Goal: Task Accomplishment & Management: Use online tool/utility

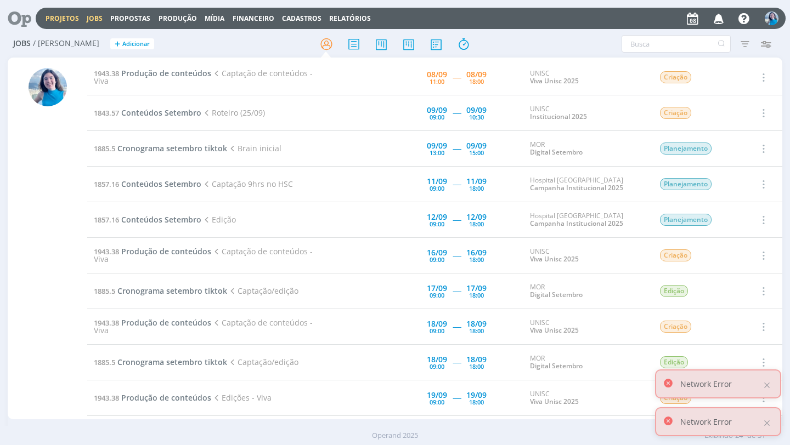
click at [63, 18] on link "Projetos" at bounding box center [62, 18] width 33 height 9
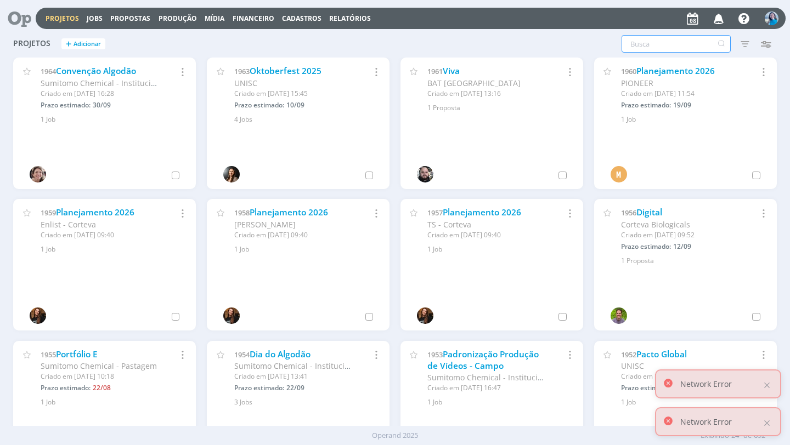
click at [673, 44] on input "text" at bounding box center [675, 44] width 109 height 18
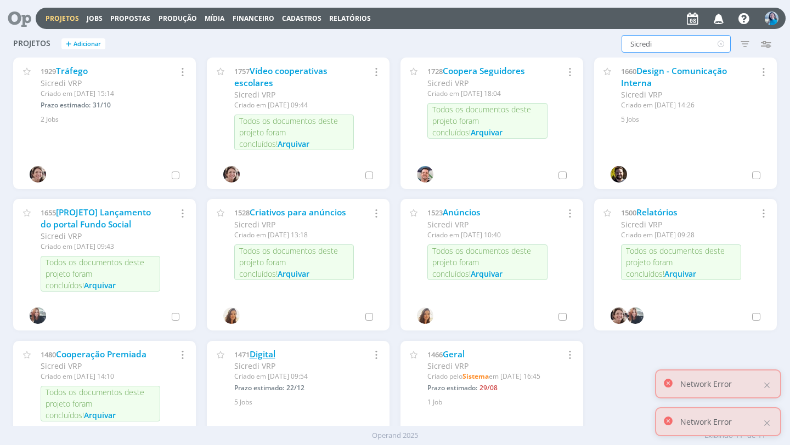
type input "Sicredi"
click at [265, 355] on link "Digital" at bounding box center [262, 355] width 26 height 12
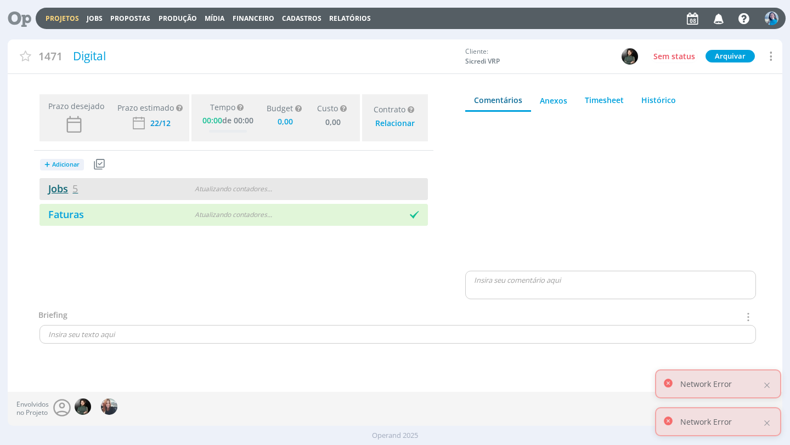
type input "0,00"
click at [69, 191] on link "Jobs 5" at bounding box center [58, 188] width 38 height 13
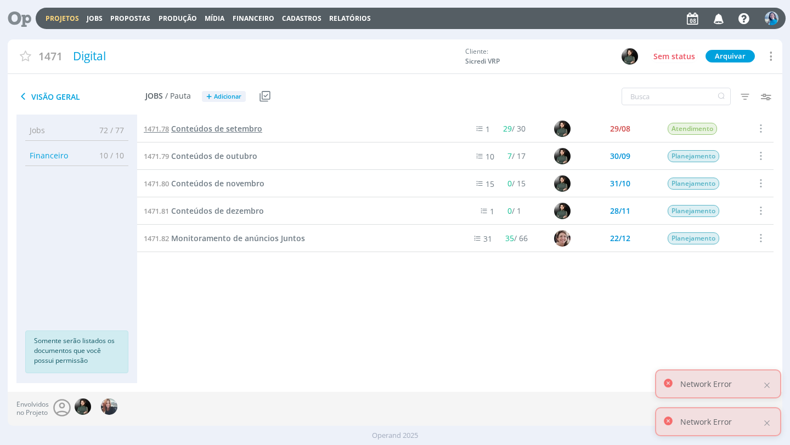
click at [222, 129] on span "Conteúdos de setembro" at bounding box center [216, 128] width 91 height 10
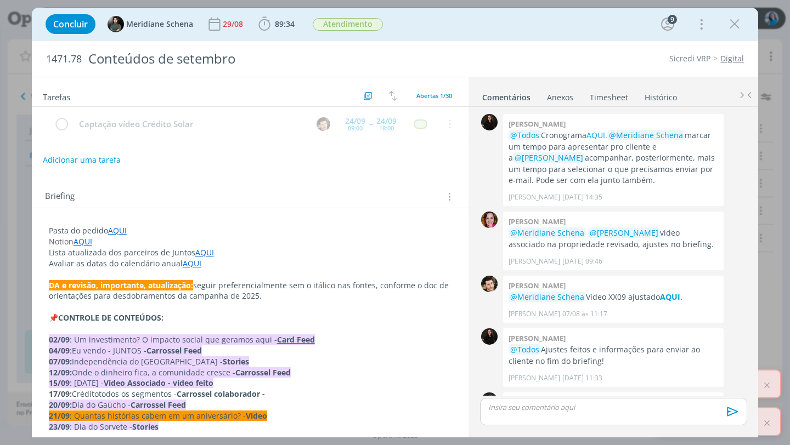
scroll to position [1600, 0]
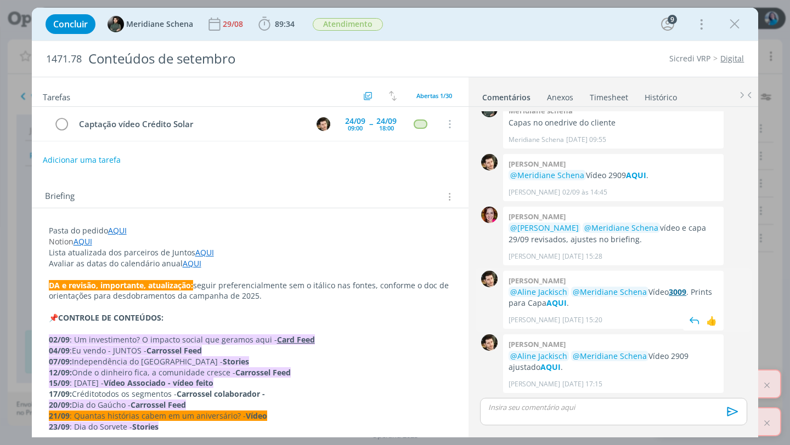
click at [674, 290] on strong "3009" at bounding box center [677, 292] width 18 height 10
click at [540, 364] on strong "AQUI" at bounding box center [550, 367] width 20 height 10
click at [612, 97] on link "Timesheet" at bounding box center [608, 95] width 39 height 16
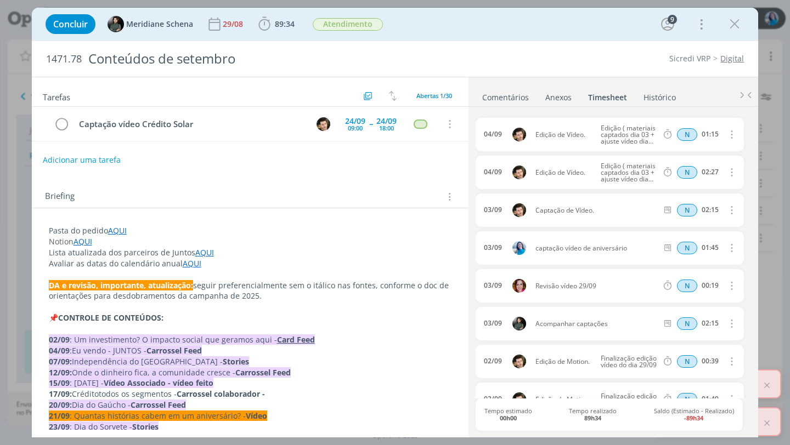
scroll to position [265, 0]
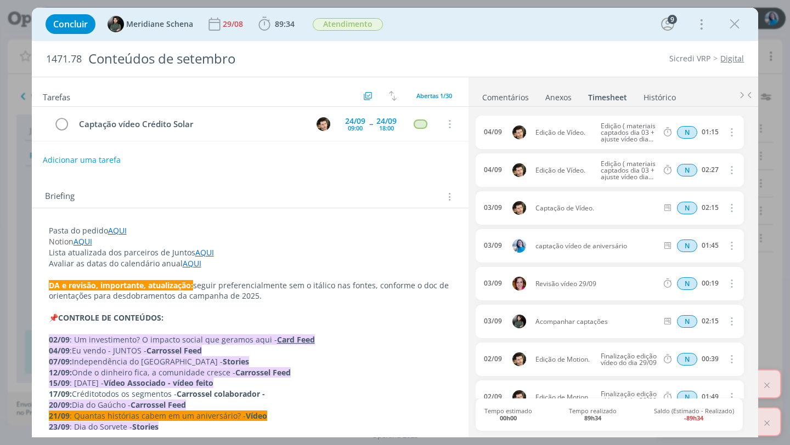
click at [517, 96] on link "Comentários" at bounding box center [505, 95] width 48 height 16
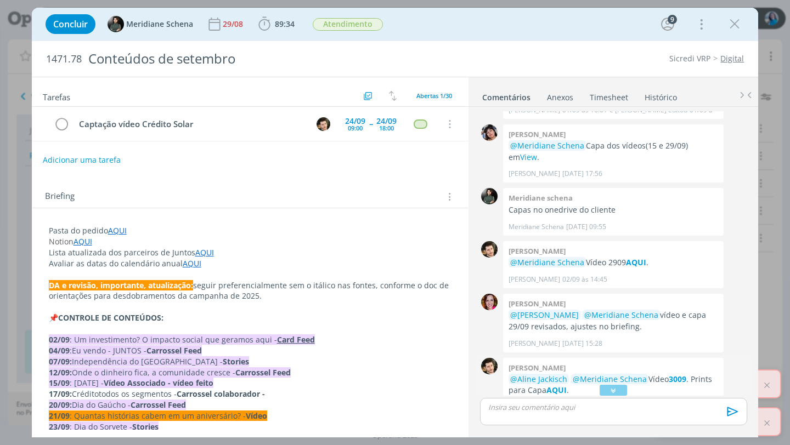
scroll to position [1600, 0]
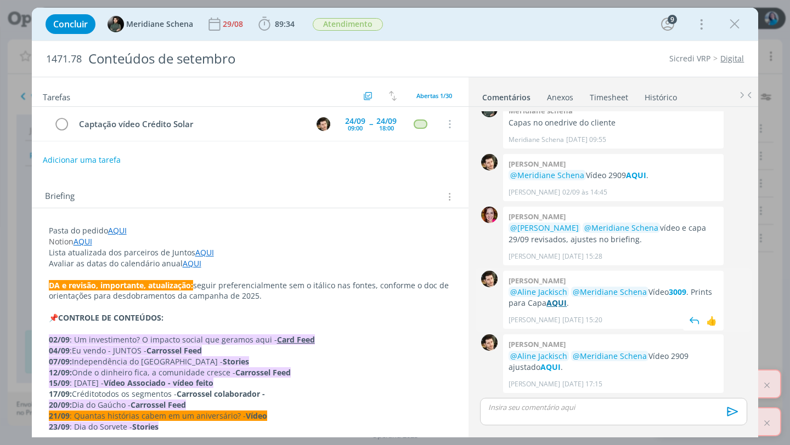
click at [563, 304] on strong "AQUI" at bounding box center [556, 303] width 20 height 10
click at [540, 371] on strong "AQUI" at bounding box center [550, 367] width 20 height 10
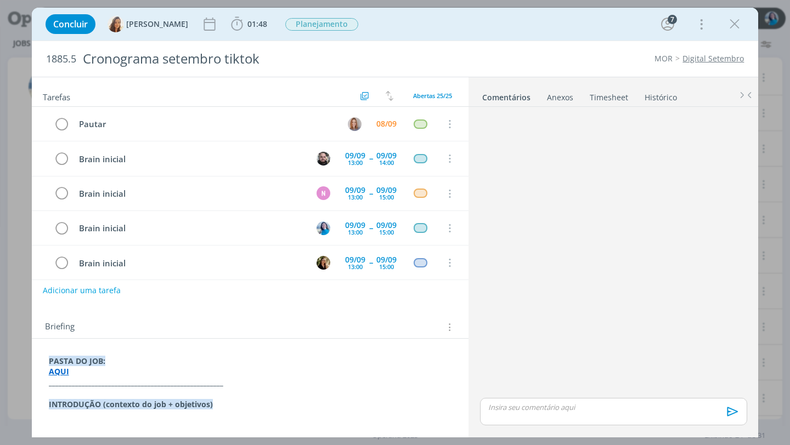
scroll to position [454, 0]
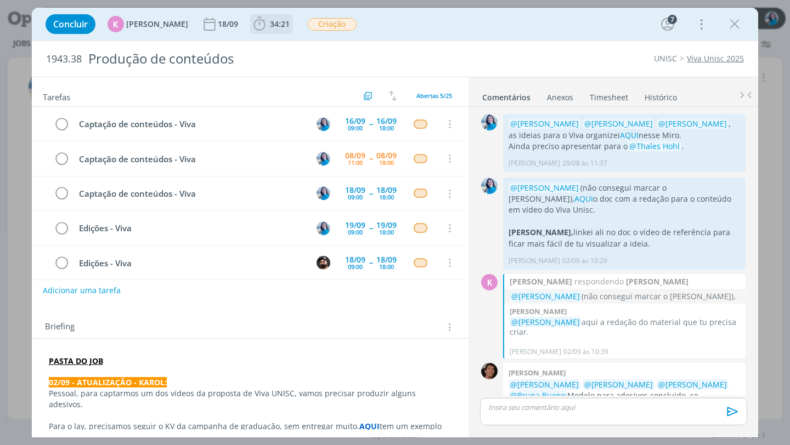
scroll to position [376, 0]
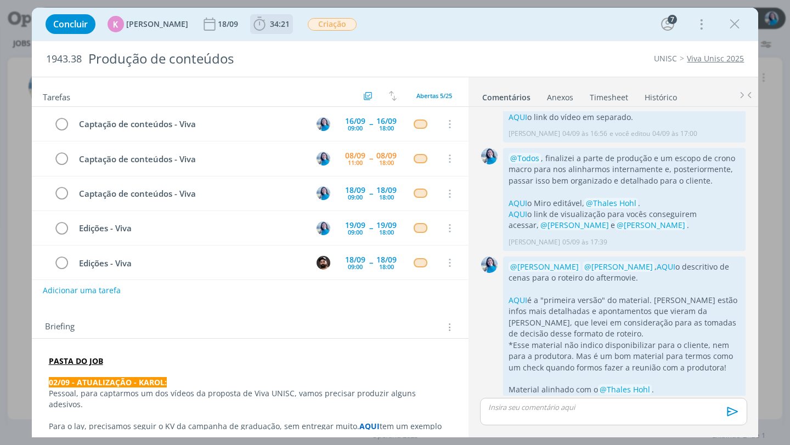
click at [255, 25] on icon "dialog" at bounding box center [259, 24] width 16 height 16
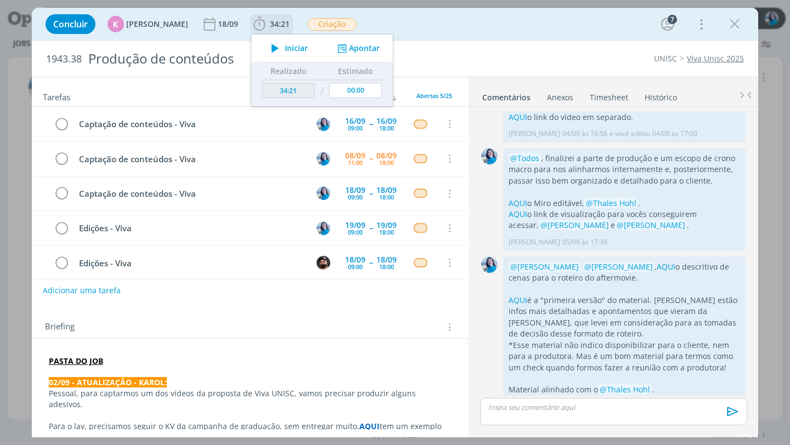
click at [265, 47] on icon "dialog" at bounding box center [274, 48] width 19 height 14
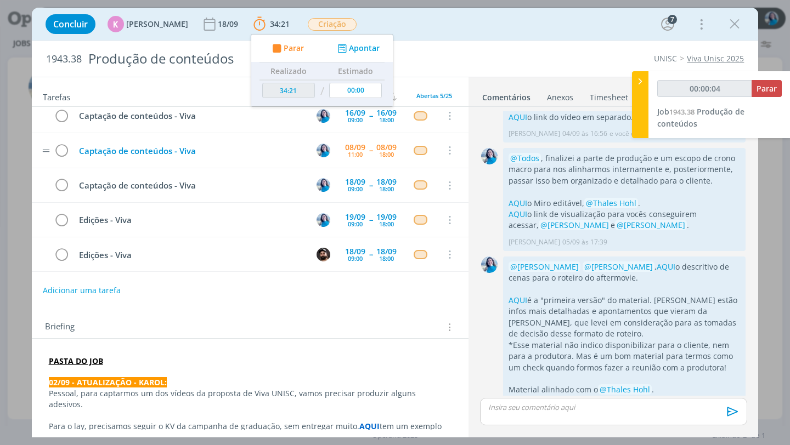
scroll to position [0, 0]
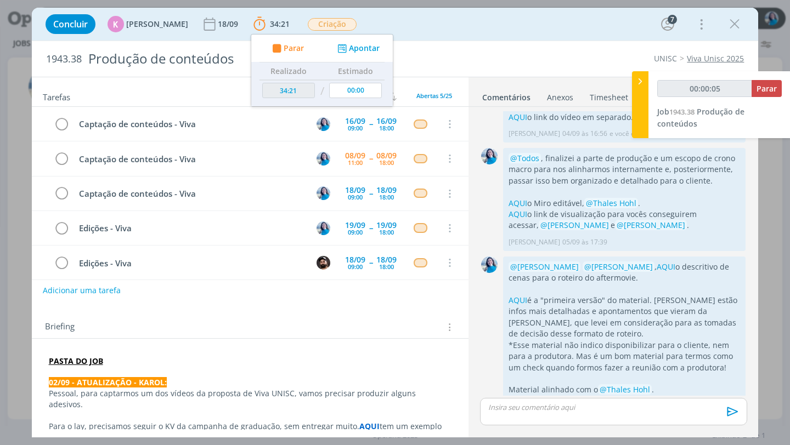
type input "00:00:06"
click at [641, 85] on icon at bounding box center [639, 82] width 11 height 12
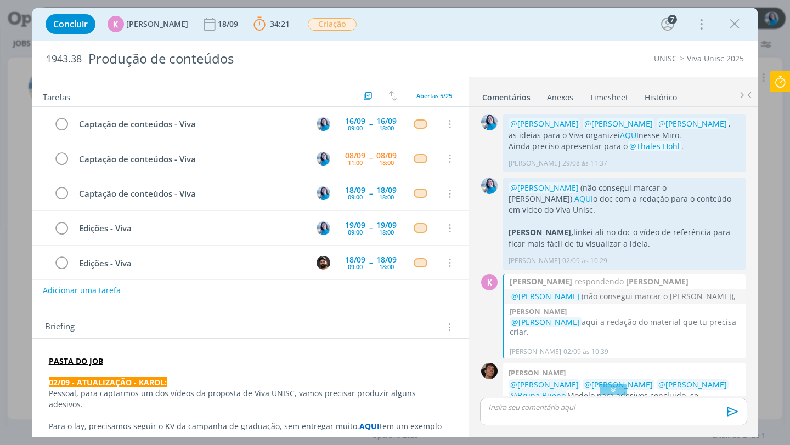
scroll to position [376, 0]
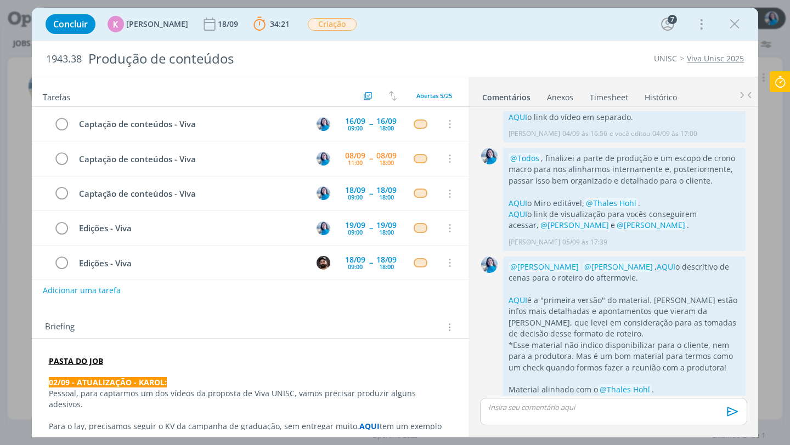
click at [618, 98] on link "Timesheet" at bounding box center [608, 95] width 39 height 16
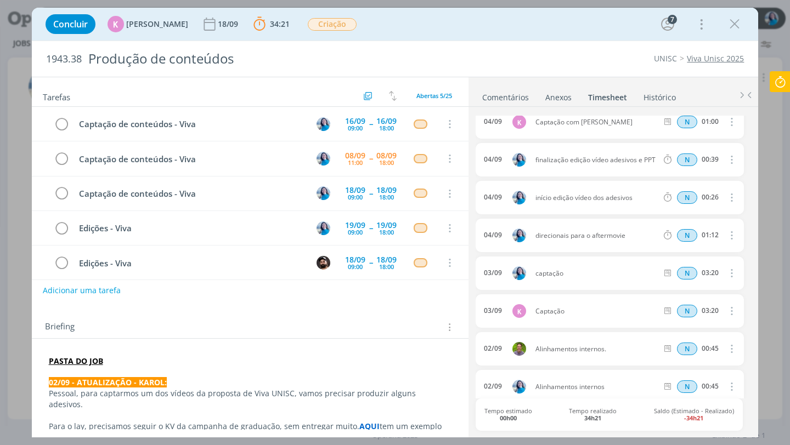
scroll to position [0, 0]
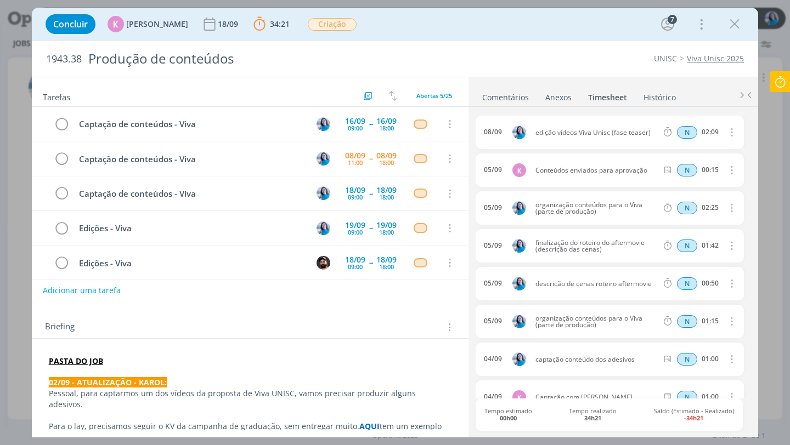
click at [516, 88] on link "Comentários" at bounding box center [505, 95] width 48 height 16
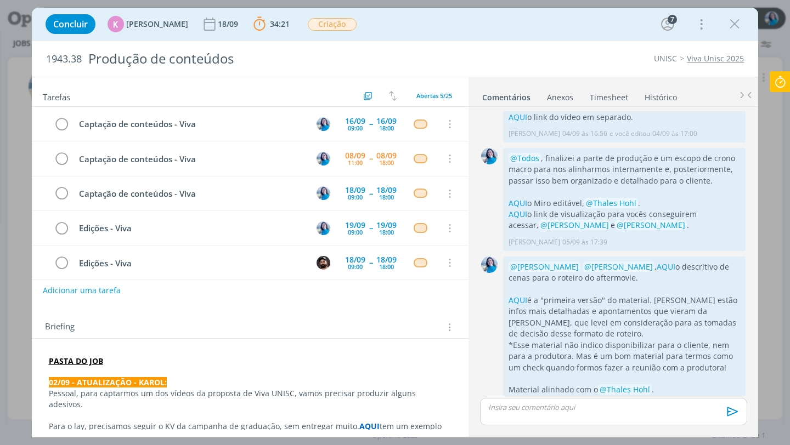
click at [778, 83] on icon at bounding box center [780, 81] width 20 height 21
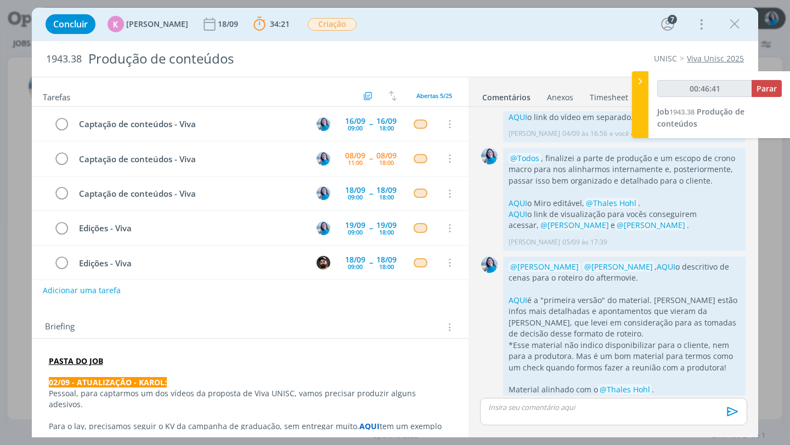
type input "00:46:42"
click at [643, 81] on icon at bounding box center [639, 82] width 11 height 12
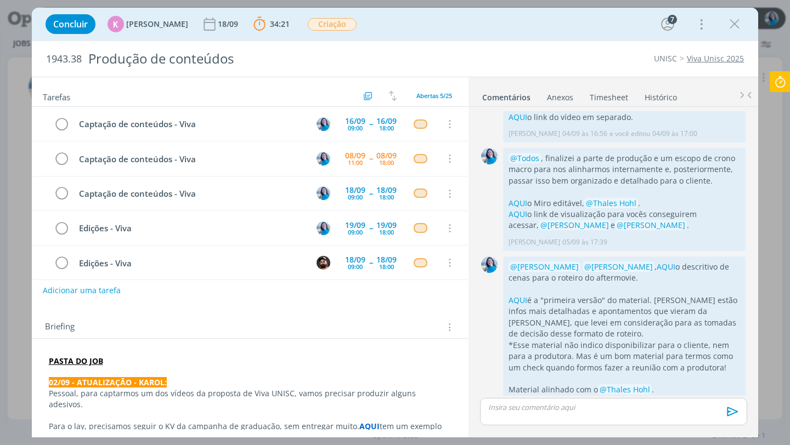
click at [580, 404] on p "dialog" at bounding box center [613, 407] width 249 height 10
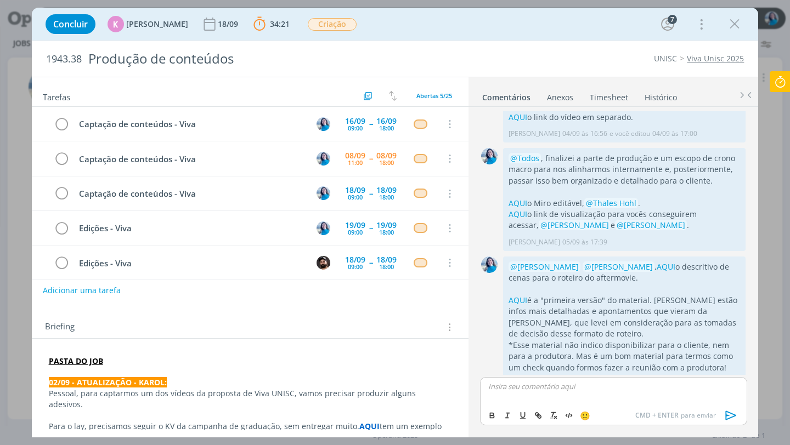
scroll to position [397, 0]
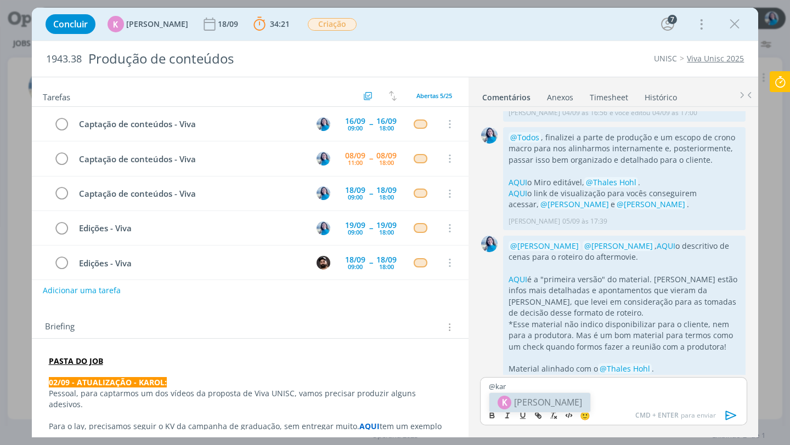
click at [568, 401] on span "[PERSON_NAME]" at bounding box center [548, 402] width 68 height 13
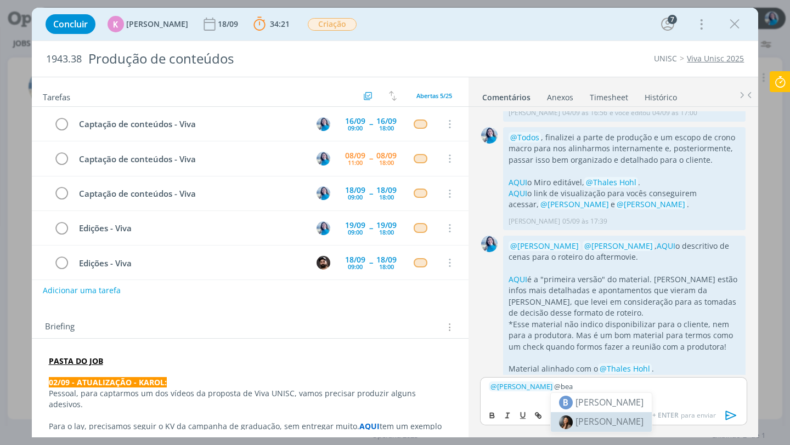
click at [589, 421] on span "[PERSON_NAME]" at bounding box center [609, 422] width 68 height 12
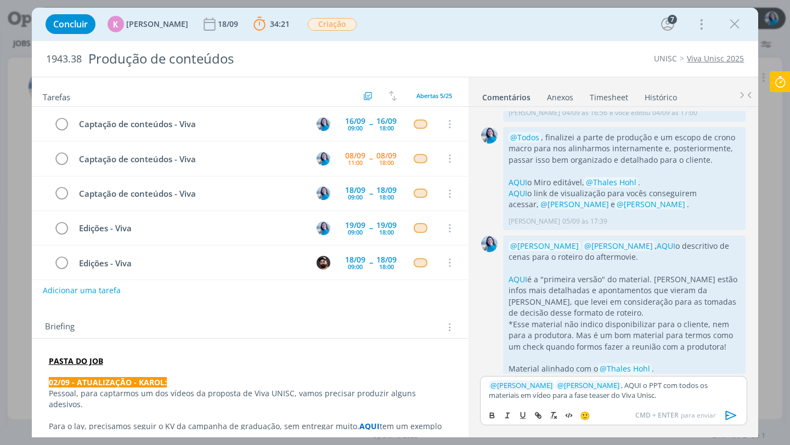
click at [624, 384] on p "﻿ @ Karoline Arend ﻿ ﻿ @ Beatriz Luchese ﻿ , AQUI o PPT com todos os materiais …" at bounding box center [613, 391] width 249 height 20
click at [541, 413] on icon "dialog" at bounding box center [538, 415] width 9 height 9
paste input "https://sobeae.sharepoint.com/:p:/s/SOBEAE/EXAgRpPrCsxAo9XKux9xjYUBEOY-OV58E3j2…"
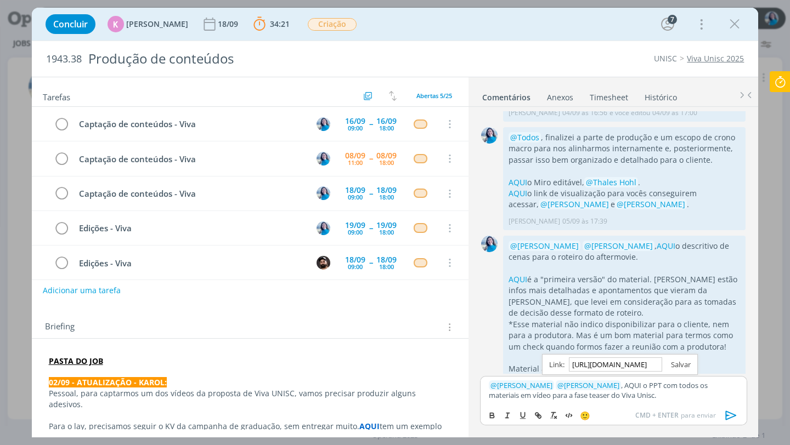
click at [679, 361] on link "dialog" at bounding box center [676, 365] width 29 height 10
click at [647, 399] on p "﻿ @ Karoline Arend ﻿ ﻿ @ Beatriz Luchese ﻿ , AQUI o PPT com todos os materiais …" at bounding box center [613, 391] width 249 height 20
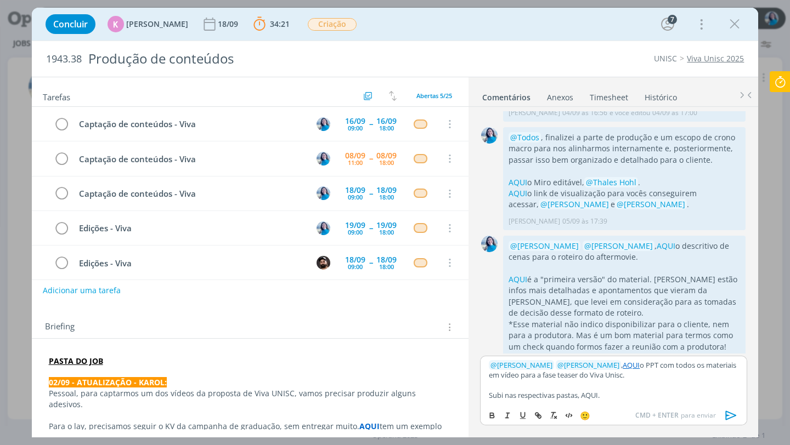
click at [590, 395] on p "Subi nas respectivas pastas, AQUI." at bounding box center [613, 395] width 249 height 10
click at [537, 415] on line "dialog" at bounding box center [538, 416] width 2 height 2
paste input "https://sobeae.sharepoint.com/:f:/s/SOBEAE/EmR9M8xi97NEgdmdGh9olM4BX97Kvs2pEalZ…"
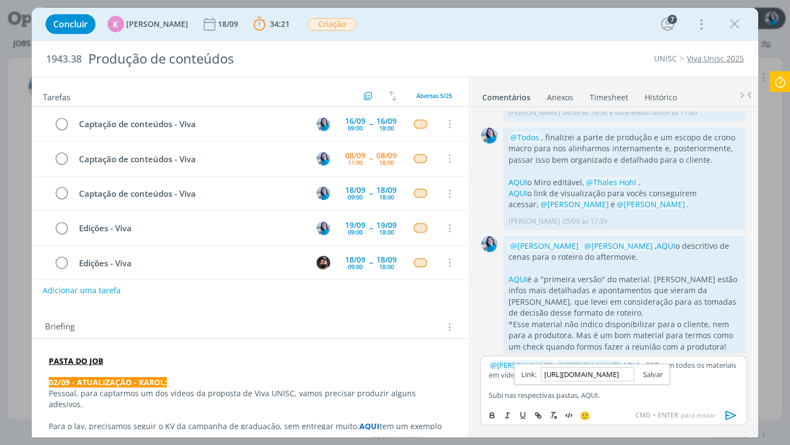
type input "https://sobeae.sharepoint.com/:f:/s/SOBEAE/EmR9M8xi97NEgdmdGh9olM4BX97Kvs2pEalZ…"
click at [653, 374] on link "dialog" at bounding box center [648, 375] width 29 height 10
click at [655, 376] on p "﻿ @ Karoline Arend ﻿ ﻿ @ Beatriz Luchese ﻿ , AQUI o PPT com todos os materiais …" at bounding box center [613, 370] width 249 height 20
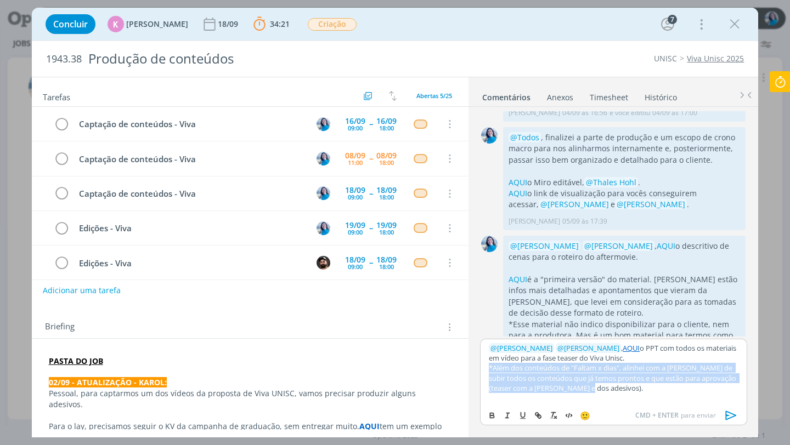
drag, startPoint x: 488, startPoint y: 369, endPoint x: 617, endPoint y: 384, distance: 130.2
click at [617, 384] on div "﻿ @ Karoline Arend ﻿ ﻿ @ Beatriz Luchese ﻿ , AQUI o PPT com todos os materiais …" at bounding box center [613, 372] width 266 height 66
click at [510, 415] on icon "dialog" at bounding box center [507, 415] width 9 height 9
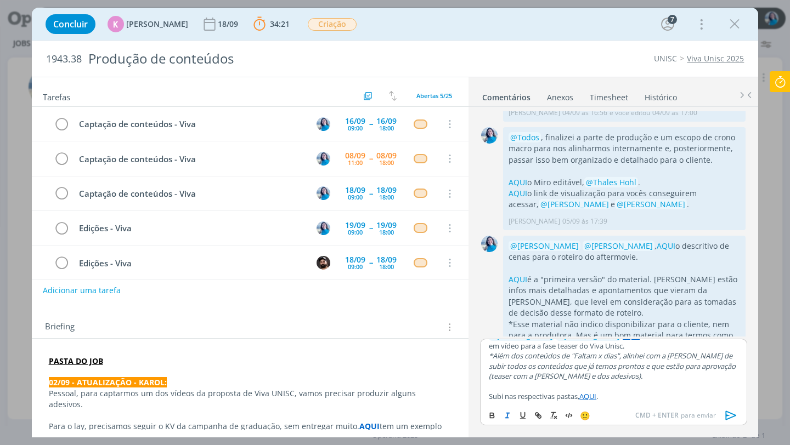
scroll to position [13, 0]
click at [620, 396] on p "Subi nas respectivas pastas, AQUI ." at bounding box center [613, 395] width 249 height 10
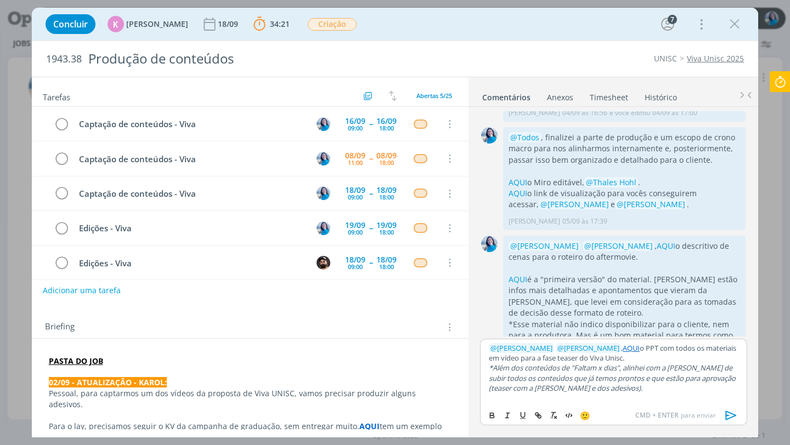
click at [644, 356] on p "﻿ @ Karoline Arend ﻿ ﻿ @ Beatriz Luchese ﻿ , AQUI o PPT com todos os materiais …" at bounding box center [613, 353] width 249 height 20
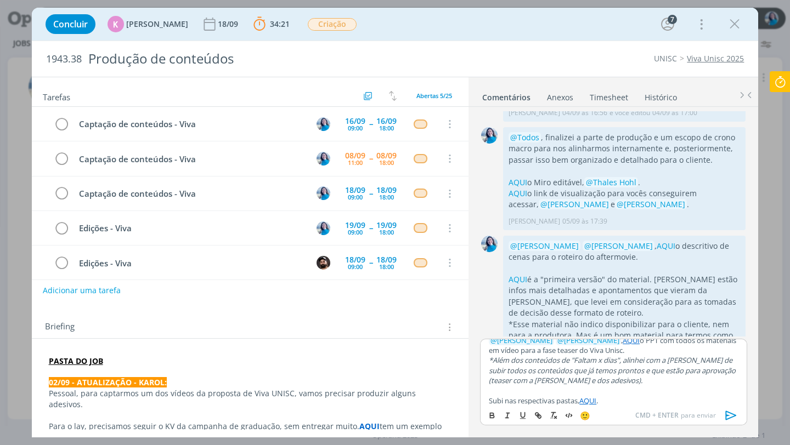
scroll to position [13, 0]
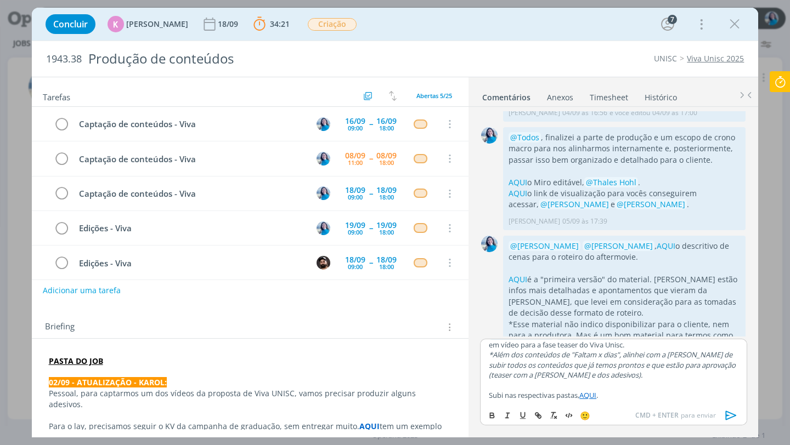
click at [730, 413] on icon "dialog" at bounding box center [731, 415] width 16 height 16
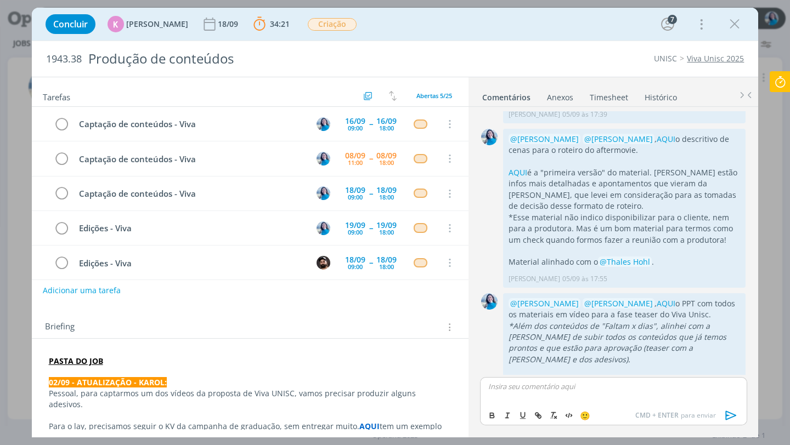
scroll to position [506, 0]
click at [374, 301] on div "Tarefas Usar Job de template Criar template a partir deste job Visualizar Templ…" at bounding box center [250, 253] width 437 height 353
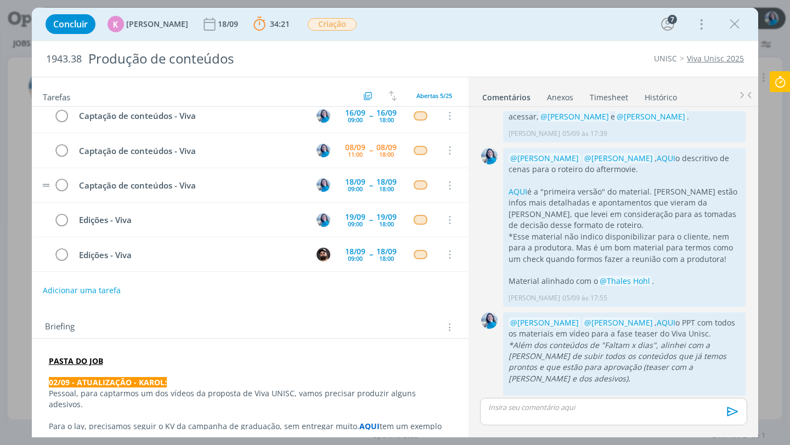
scroll to position [0, 0]
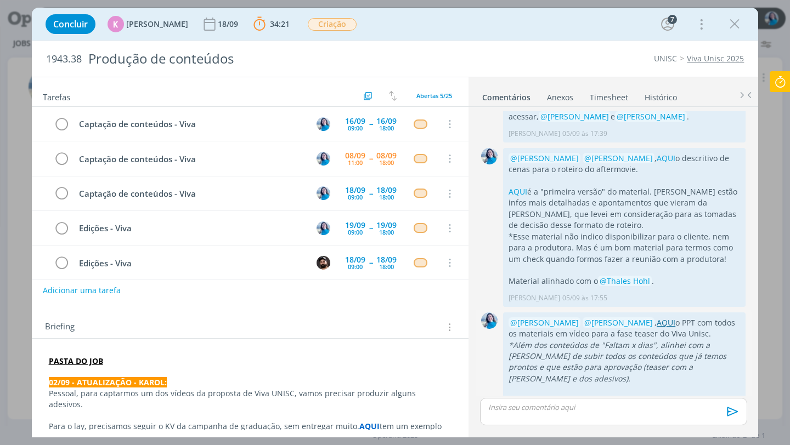
click at [656, 317] on link "AQUI" at bounding box center [665, 322] width 19 height 10
click at [786, 82] on icon at bounding box center [780, 81] width 20 height 21
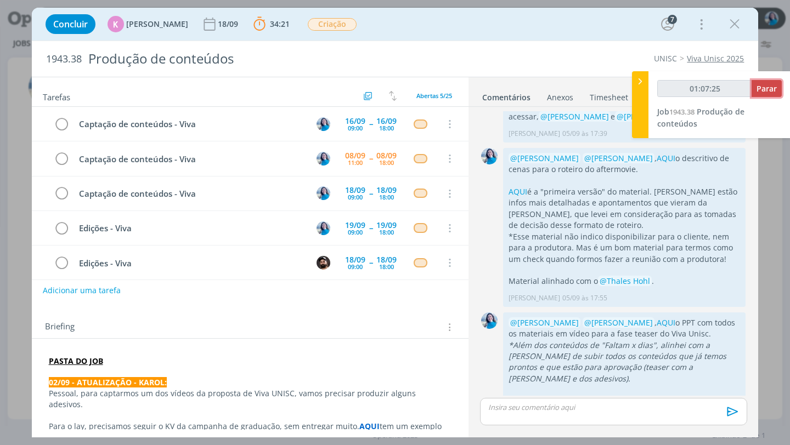
click at [775, 90] on span "Parar" at bounding box center [766, 88] width 20 height 10
type input "01:08:00"
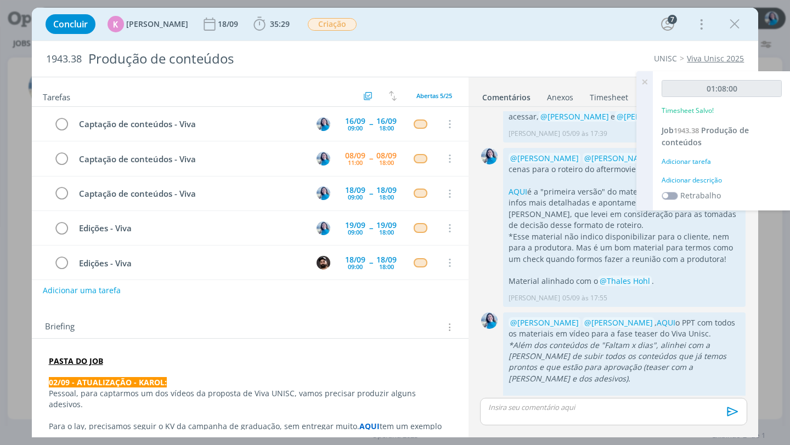
click at [708, 180] on div "Adicionar descrição" at bounding box center [721, 180] width 120 height 10
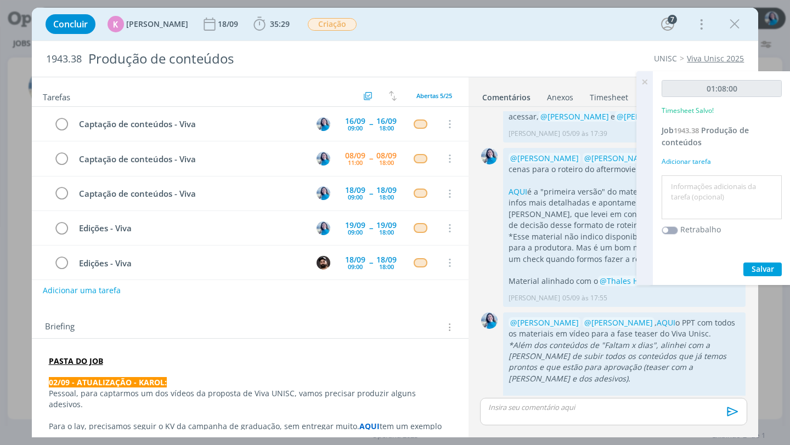
click at [708, 180] on textarea at bounding box center [721, 197] width 115 height 39
type textarea "legendas e organização do PPT"
click at [759, 266] on span "Salvar" at bounding box center [762, 269] width 22 height 10
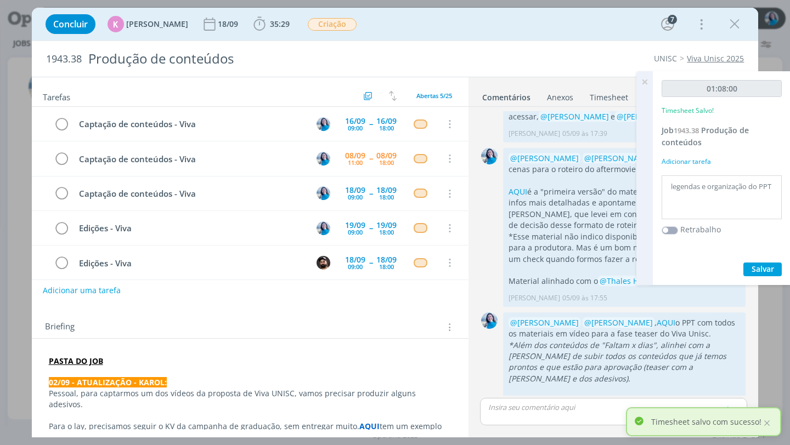
click at [644, 84] on icon at bounding box center [644, 81] width 20 height 21
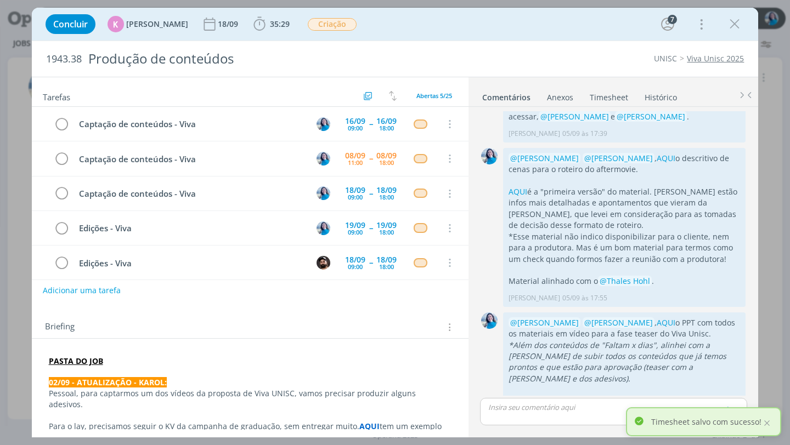
click at [618, 98] on link "Timesheet" at bounding box center [608, 95] width 39 height 16
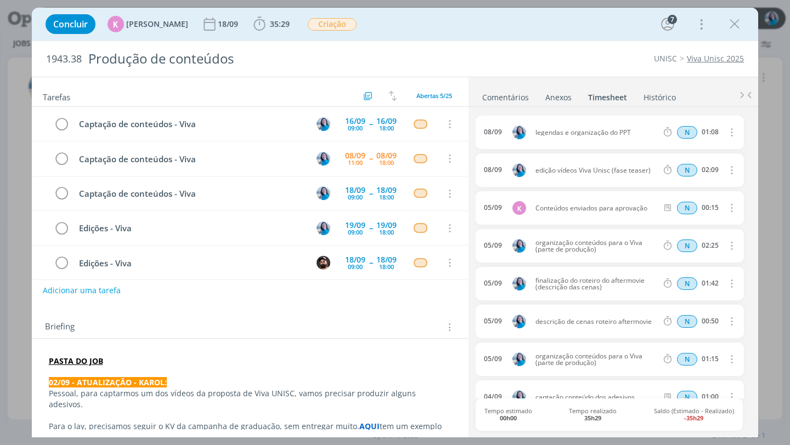
click at [520, 98] on link "Comentários" at bounding box center [505, 95] width 48 height 16
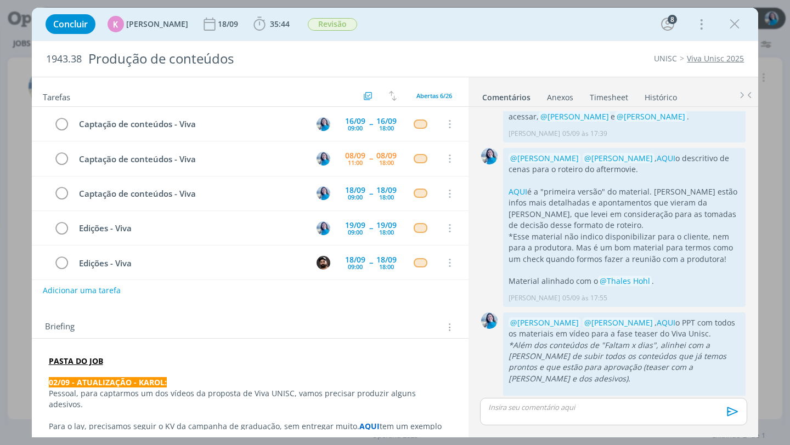
click at [72, 360] on strong "PASTA DO JOB" at bounding box center [76, 361] width 54 height 10
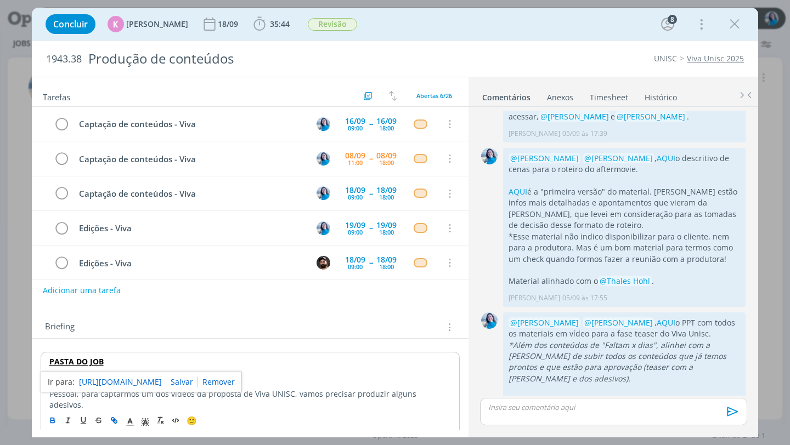
click at [86, 380] on link "https://sobeae.sharepoint.com/:f:/s/SOBEAE/EvhDPTIUOaJIsPqfuF7XBu4B0WmY3fooNgUc…" at bounding box center [120, 382] width 83 height 14
